Goal: Task Accomplishment & Management: Complete application form

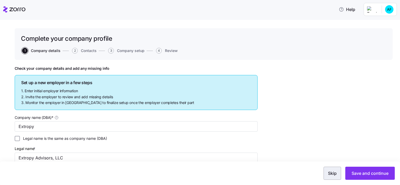
click at [334, 174] on span "Skip" at bounding box center [332, 174] width 9 height 6
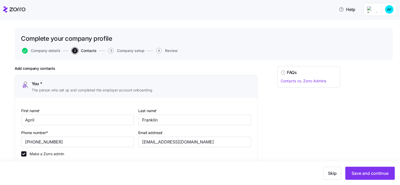
click at [334, 174] on span "Skip" at bounding box center [332, 174] width 9 height 6
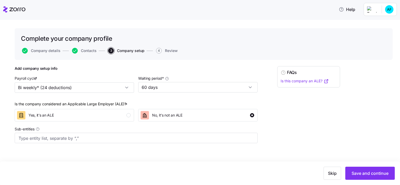
click at [334, 174] on span "Skip" at bounding box center [332, 174] width 9 height 6
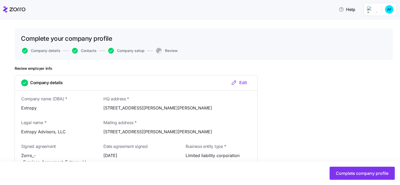
click at [334, 174] on button "Complete company profile" at bounding box center [362, 173] width 65 height 13
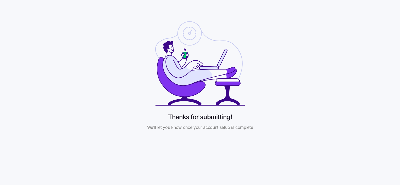
click at [206, 127] on span "We’ll let you know once your account setup is complete" at bounding box center [200, 127] width 106 height 7
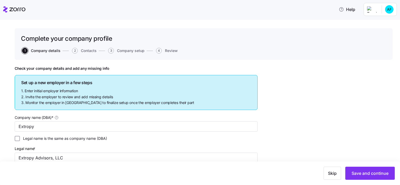
click at [370, 8] on html "Help Complete your company profile 1 Company details 2 Contacts 3 Company setup…" at bounding box center [200, 91] width 400 height 182
click at [374, 8] on html "Help Complete your company profile 1 Company details 2 Contacts 3 Company setup…" at bounding box center [200, 91] width 400 height 182
click at [374, 10] on html "Help Complete your company profile 1 Company details 2 Contacts 3 Company setup…" at bounding box center [200, 91] width 400 height 182
click at [374, 29] on div "Company setup" at bounding box center [375, 32] width 35 height 6
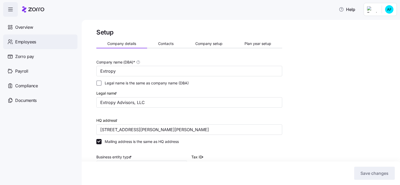
click at [23, 42] on span "Employees" at bounding box center [25, 42] width 21 height 7
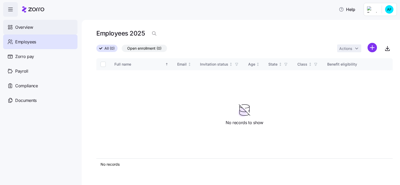
click at [35, 26] on div "Overview" at bounding box center [40, 27] width 74 height 15
